Goal: Download file/media

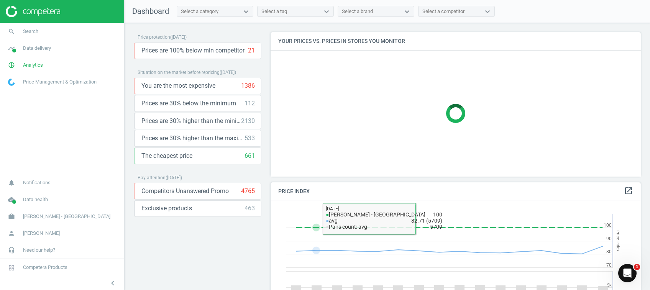
scroll to position [192, 378]
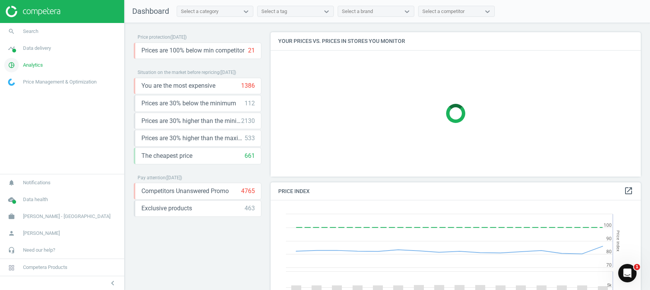
click at [21, 66] on span "pie_chart_outlined" at bounding box center [11, 65] width 23 height 17
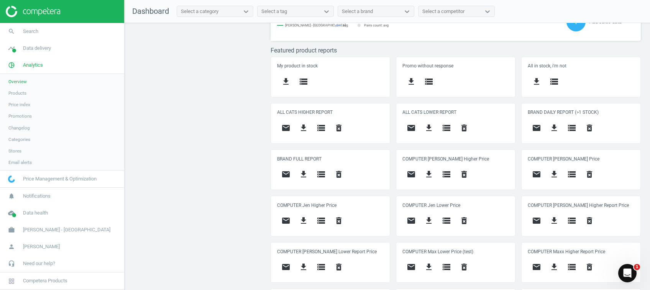
scroll to position [280, 0]
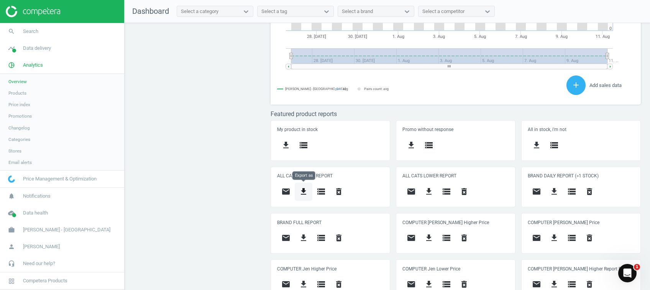
click at [300, 191] on icon "get_app" at bounding box center [303, 191] width 9 height 9
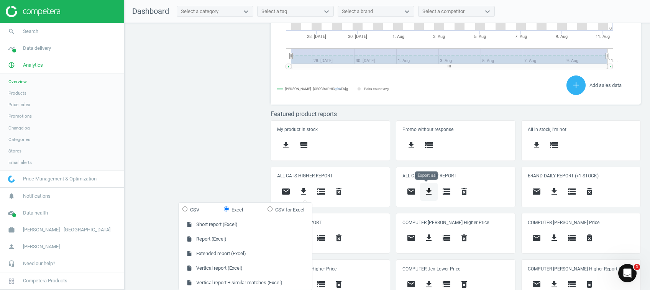
click at [424, 190] on icon "get_app" at bounding box center [428, 191] width 9 height 9
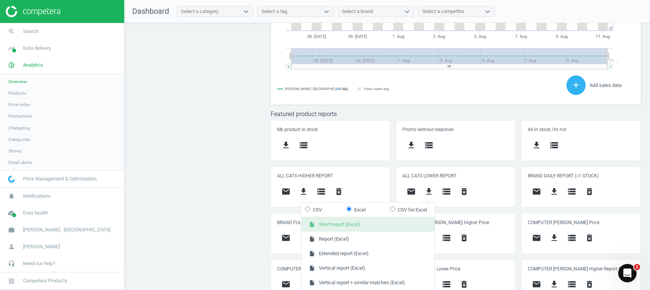
click at [361, 221] on button "insert_drive_file Short report (Excel)" at bounding box center [367, 224] width 133 height 15
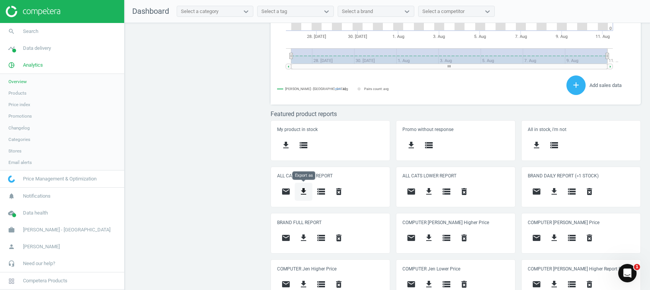
click at [302, 191] on icon "get_app" at bounding box center [303, 191] width 9 height 9
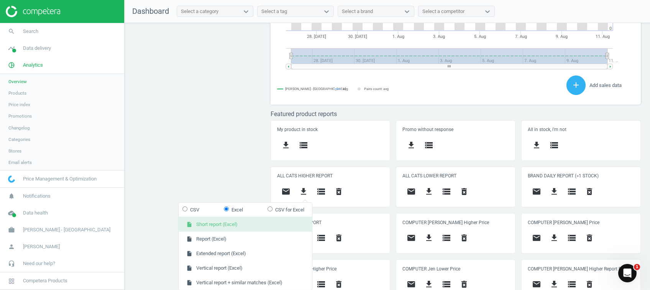
click at [259, 222] on button "insert_drive_file Short report (Excel)" at bounding box center [245, 224] width 133 height 15
